Goal: Task Accomplishment & Management: Use online tool/utility

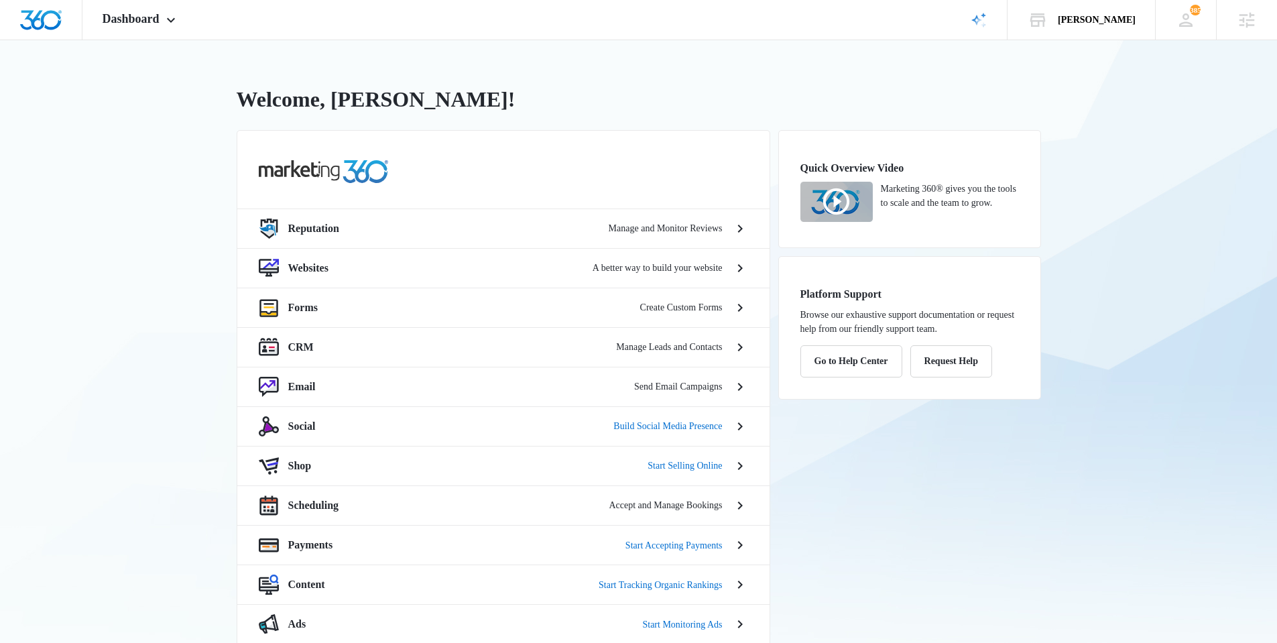
click at [943, 542] on div "Quick Overview Video Marketing 360® gives you the tools to scale and the team t…" at bounding box center [910, 437] width 263 height 615
click at [923, 519] on div "Quick Overview Video Marketing 360® gives you the tools to scale and the team t…" at bounding box center [910, 437] width 263 height 615
click at [1101, 30] on div "[PERSON_NAME] Your Accounts View All" at bounding box center [1082, 20] width 148 height 40
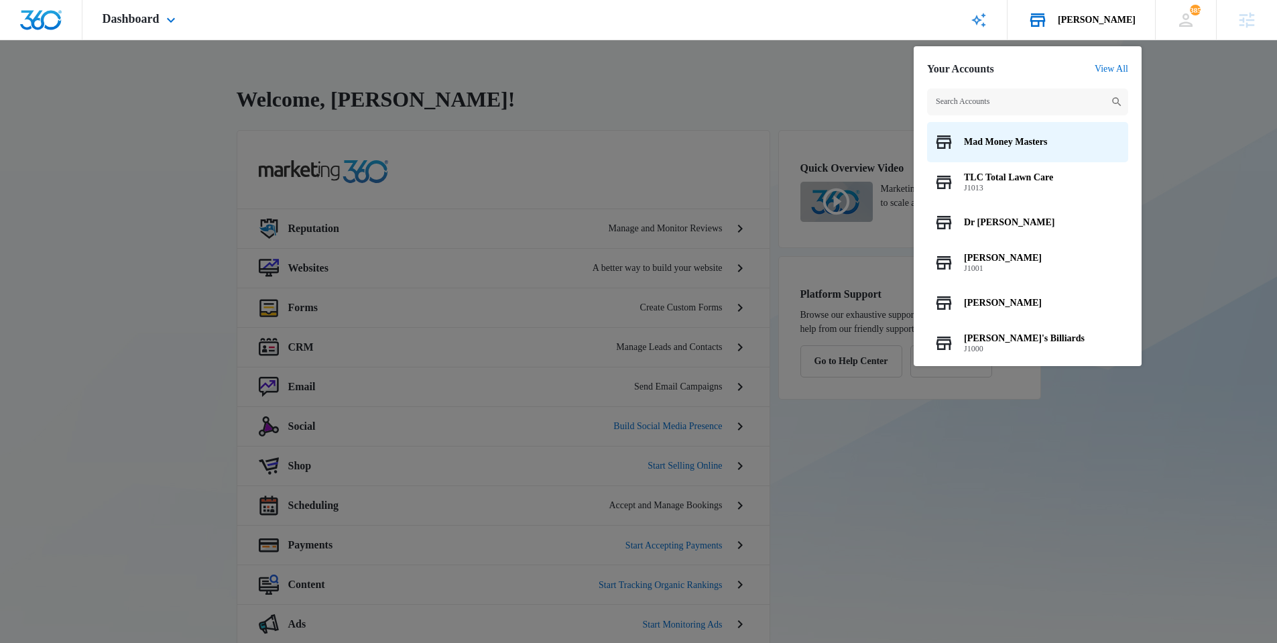
click at [1005, 104] on input "text" at bounding box center [1027, 102] width 201 height 27
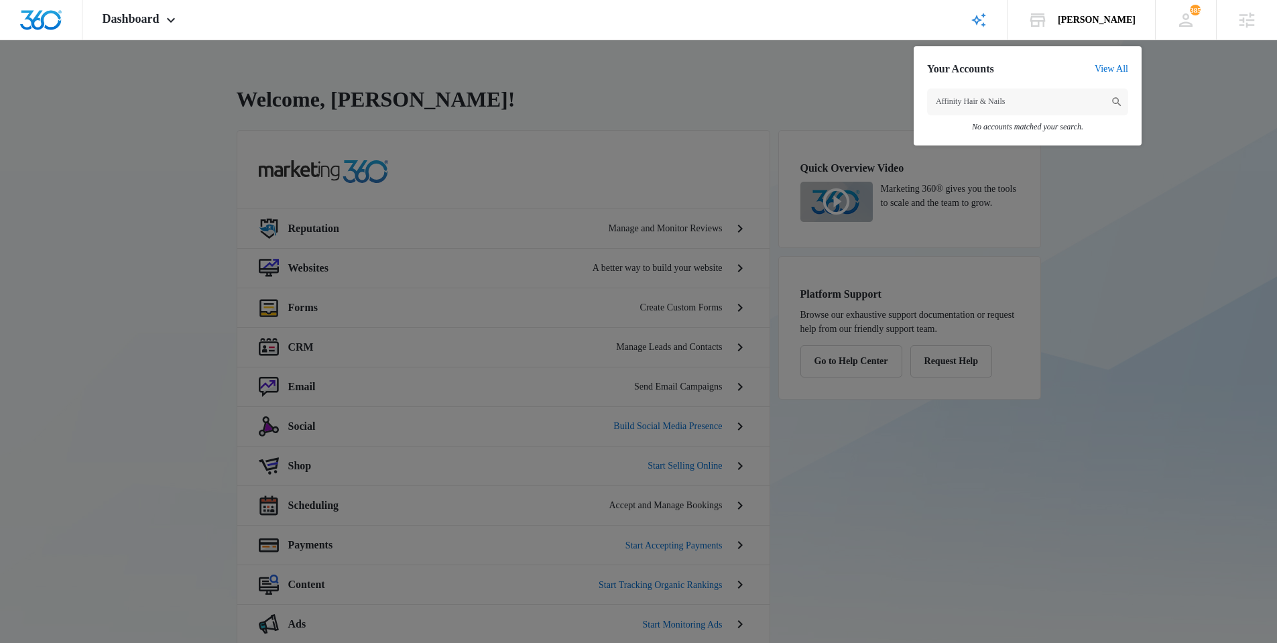
type input "Affinity Hair & Nails"
click at [209, 309] on div at bounding box center [638, 321] width 1277 height 643
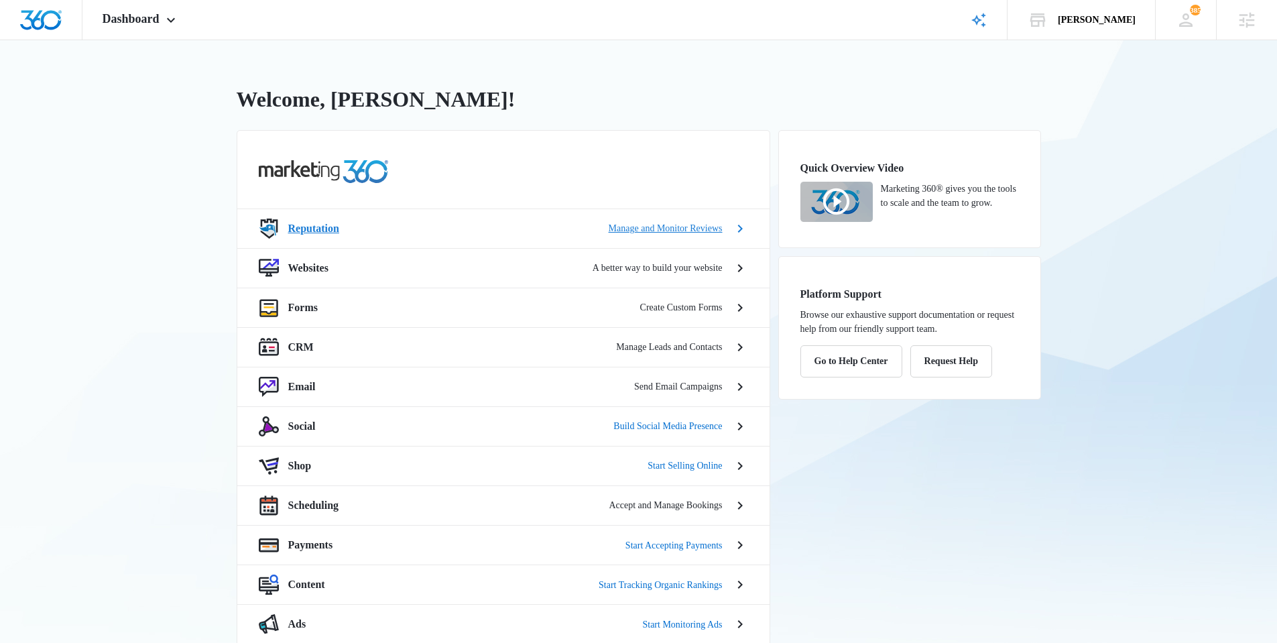
click at [331, 219] on div "Reputation Manage and Monitor Reviews" at bounding box center [504, 229] width 490 height 20
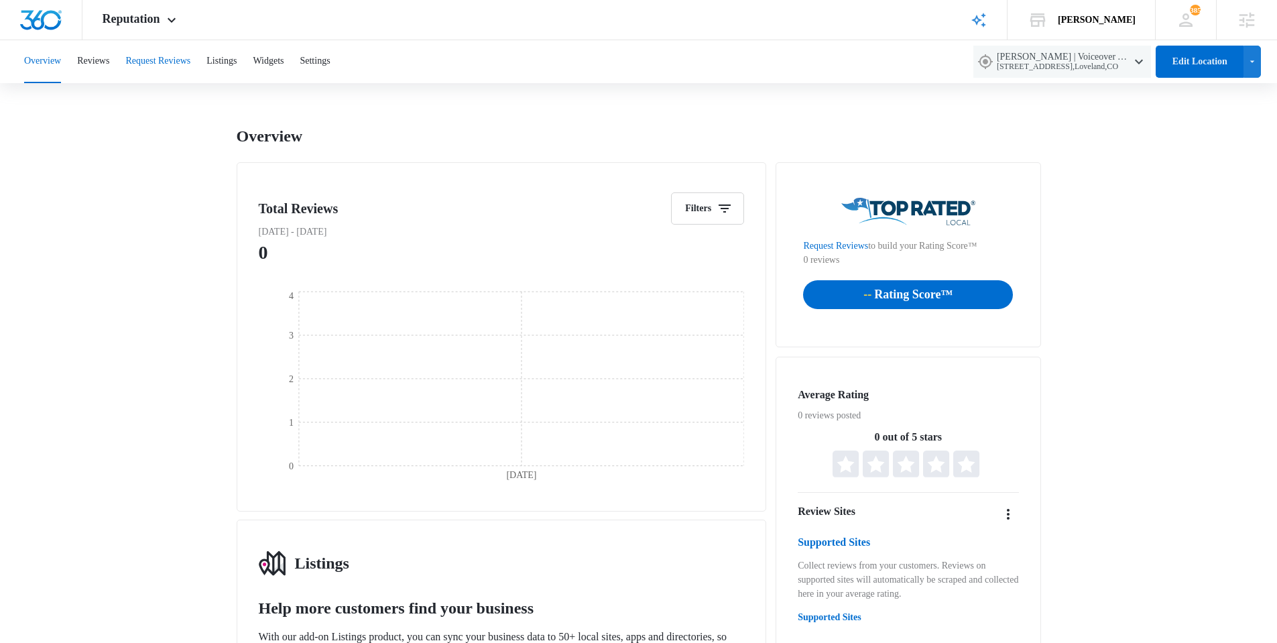
click at [152, 79] on button "Request Reviews" at bounding box center [157, 61] width 65 height 43
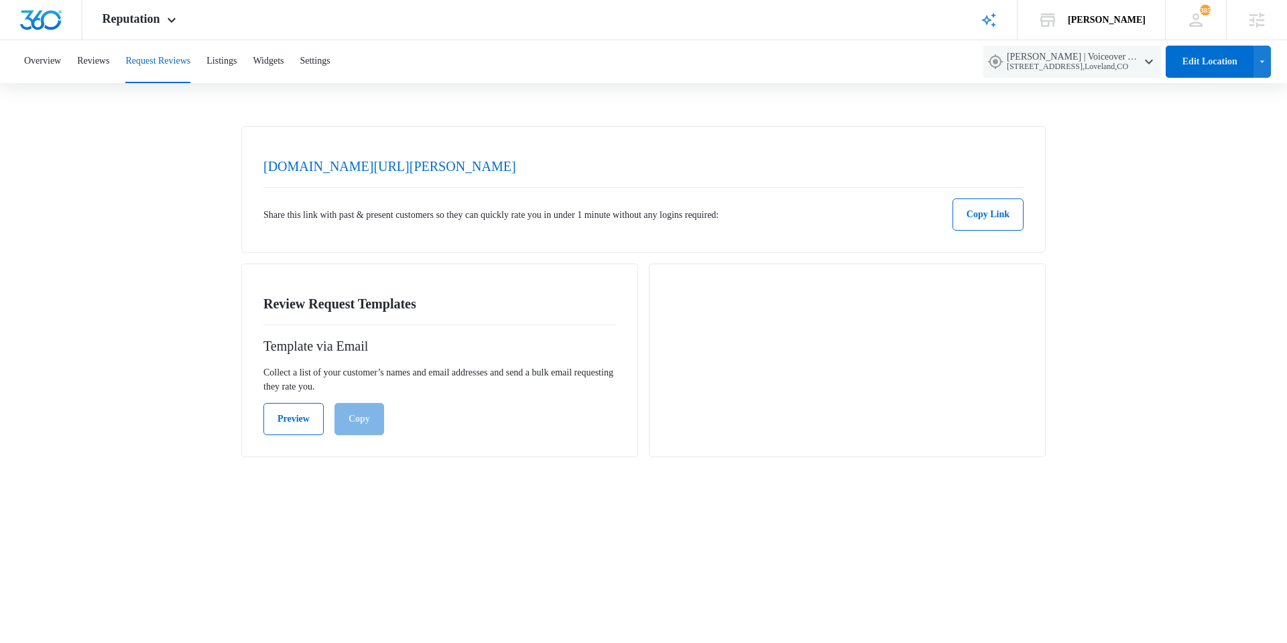
click at [319, 63] on div "Overview Reviews Request Reviews Listings Widgets Settings" at bounding box center [495, 61] width 958 height 43
click at [284, 64] on button "Widgets" at bounding box center [268, 61] width 31 height 43
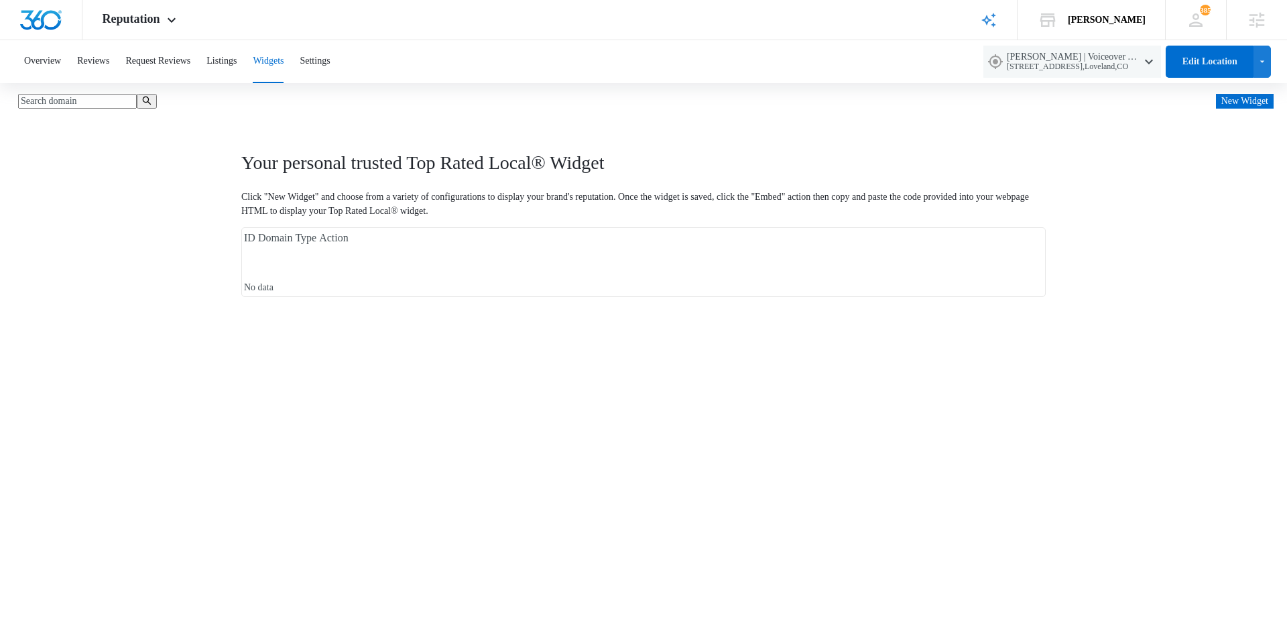
click at [374, 297] on body "Reputation Apps Reputation Websites Forms CRM Email Social Shop Scheduling Paym…" at bounding box center [643, 148] width 1287 height 297
